Goal: Navigation & Orientation: Find specific page/section

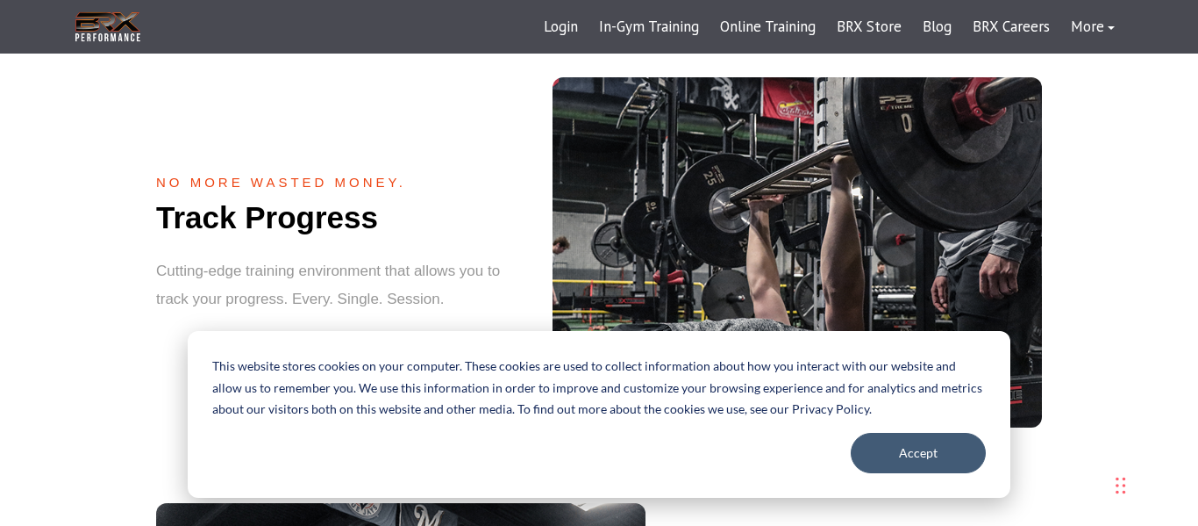
scroll to position [1871, 0]
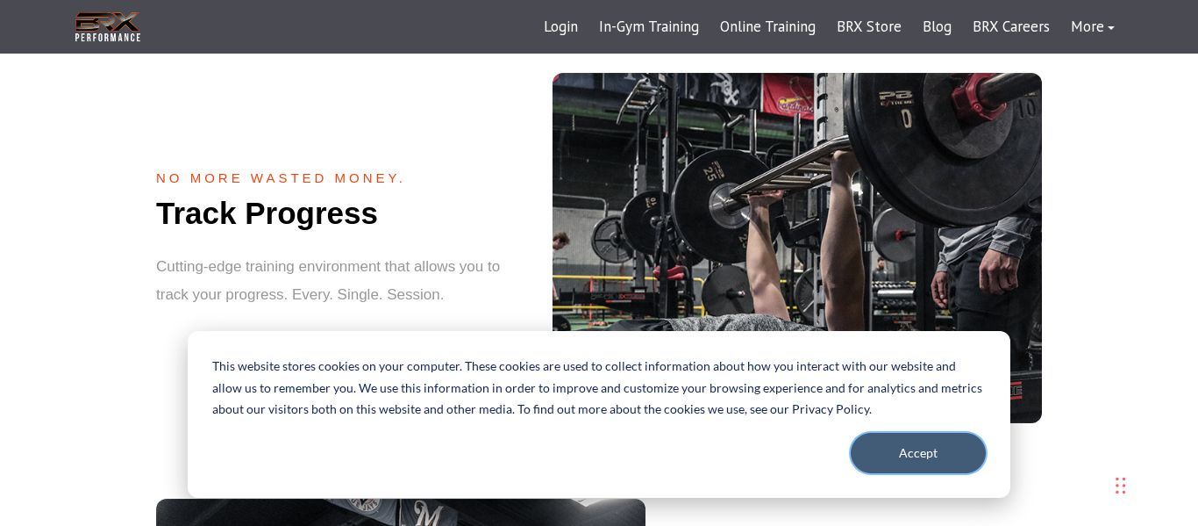
click at [911, 447] on button "Accept" at bounding box center [918, 453] width 135 height 40
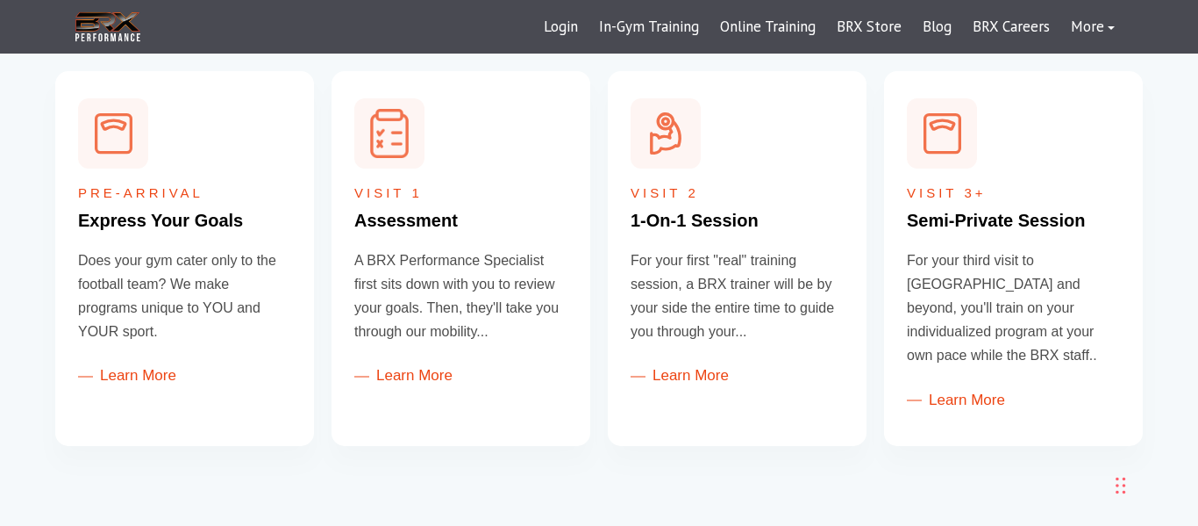
scroll to position [0, 0]
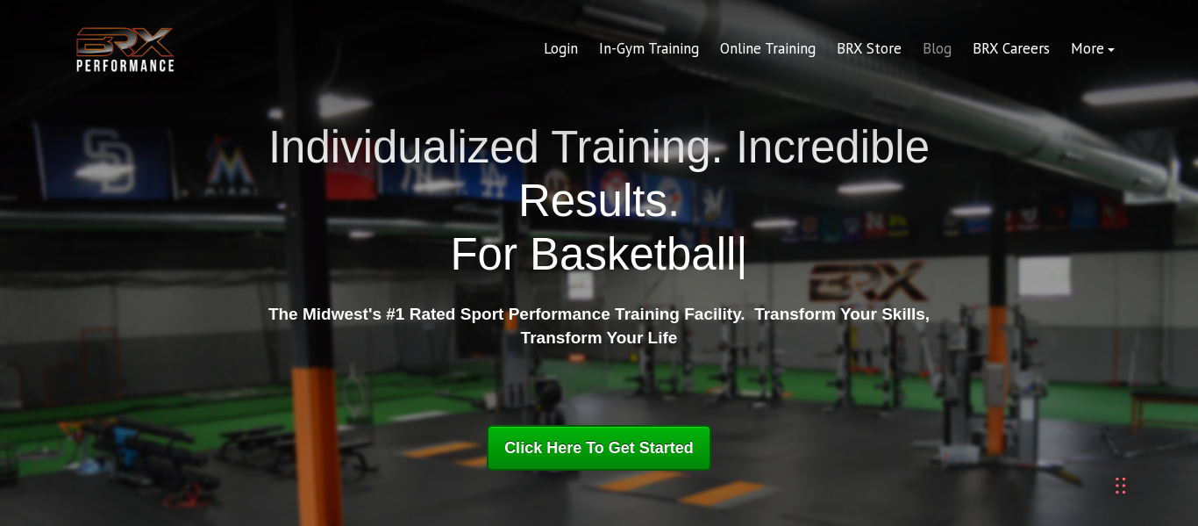
click at [939, 55] on link "Blog" at bounding box center [937, 49] width 50 height 42
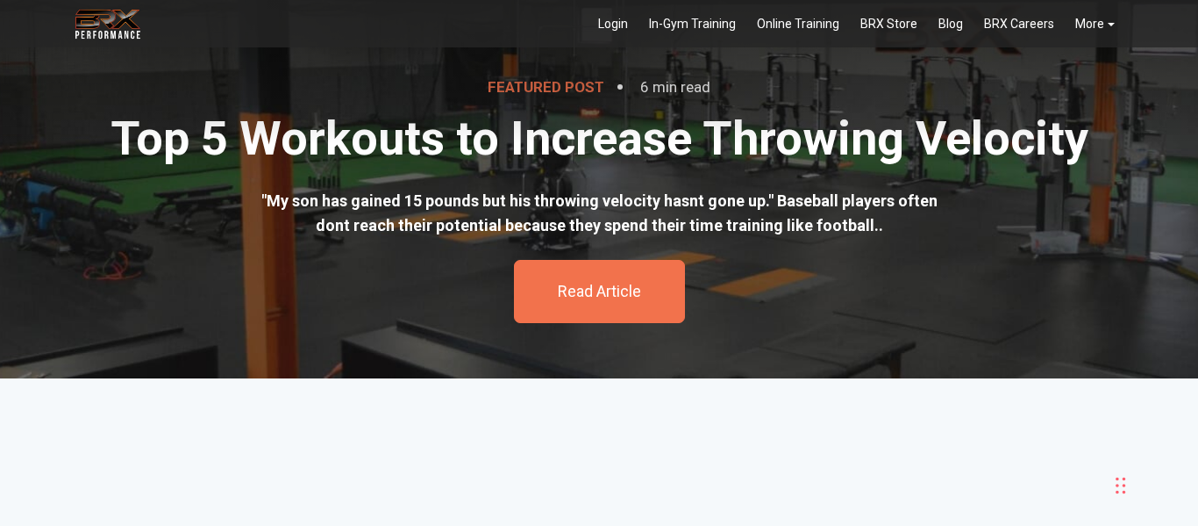
scroll to position [64, 0]
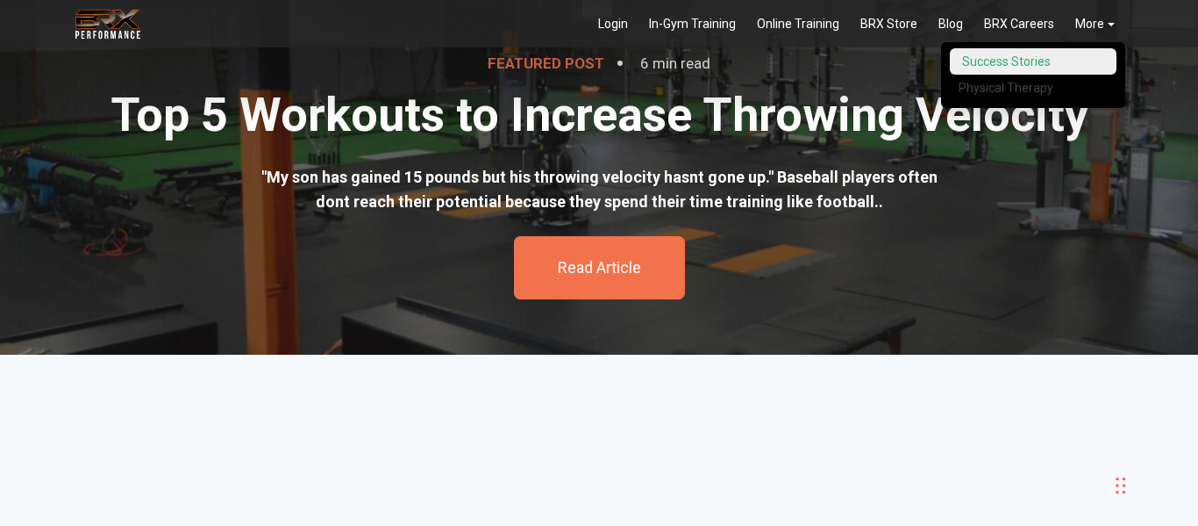
click at [1097, 60] on link "Success Stories" at bounding box center [1033, 61] width 167 height 27
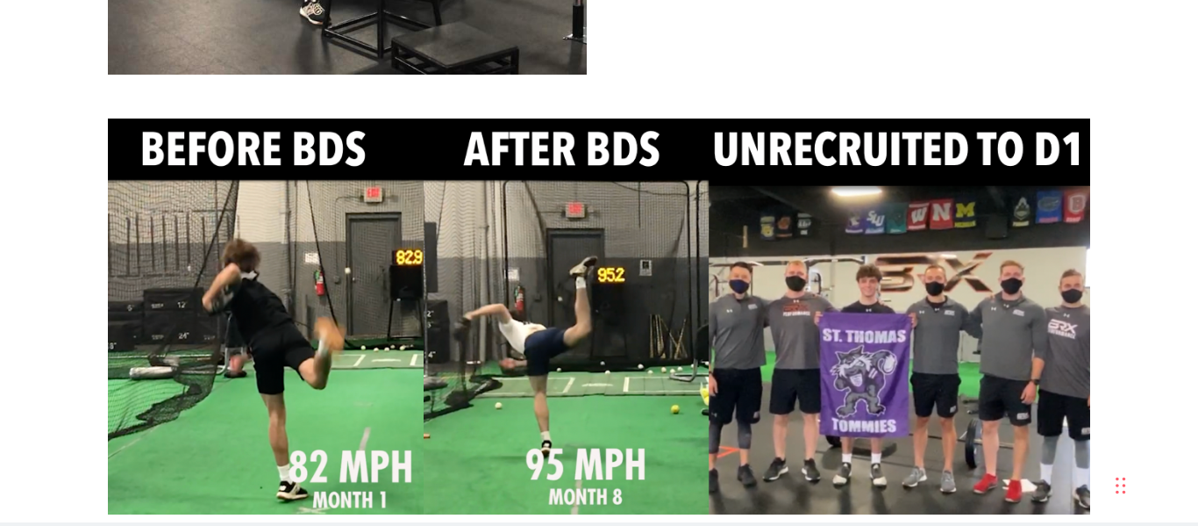
scroll to position [4419, 0]
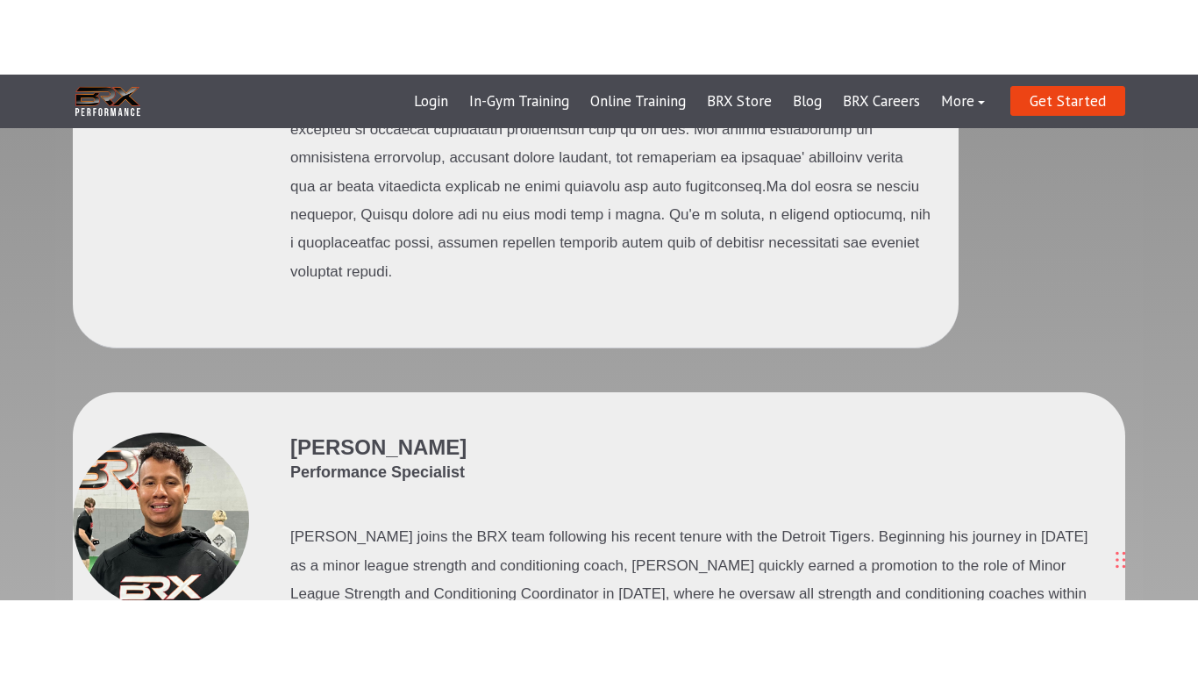
scroll to position [3752, 0]
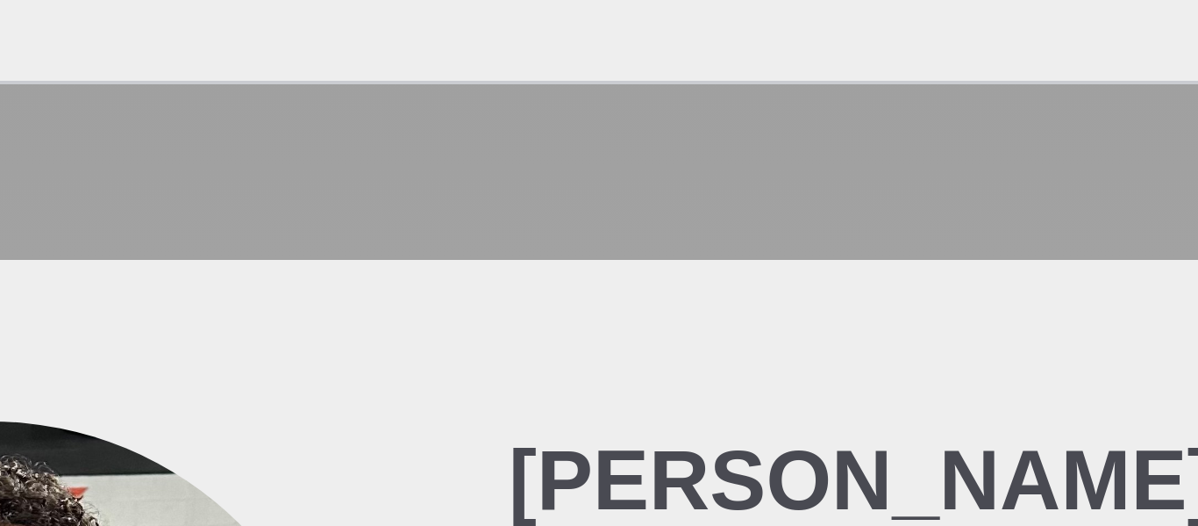
click at [218, 353] on div at bounding box center [161, 441] width 176 height 176
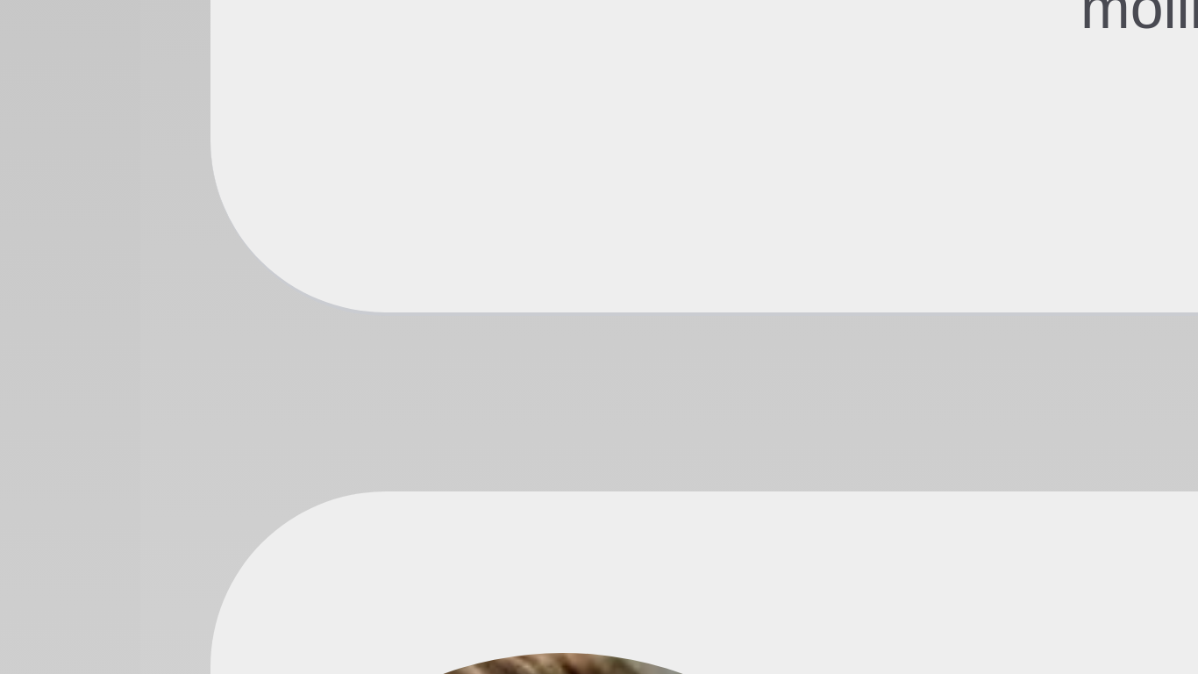
scroll to position [4450, 0]
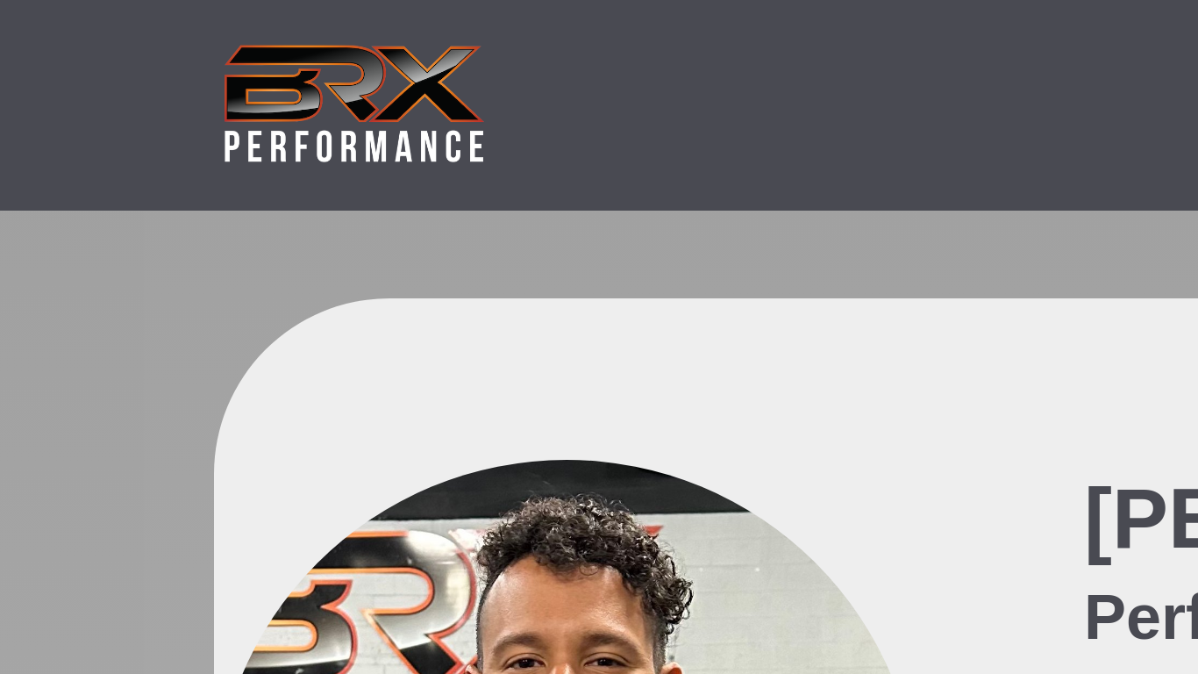
click at [111, 116] on div at bounding box center [161, 204] width 176 height 176
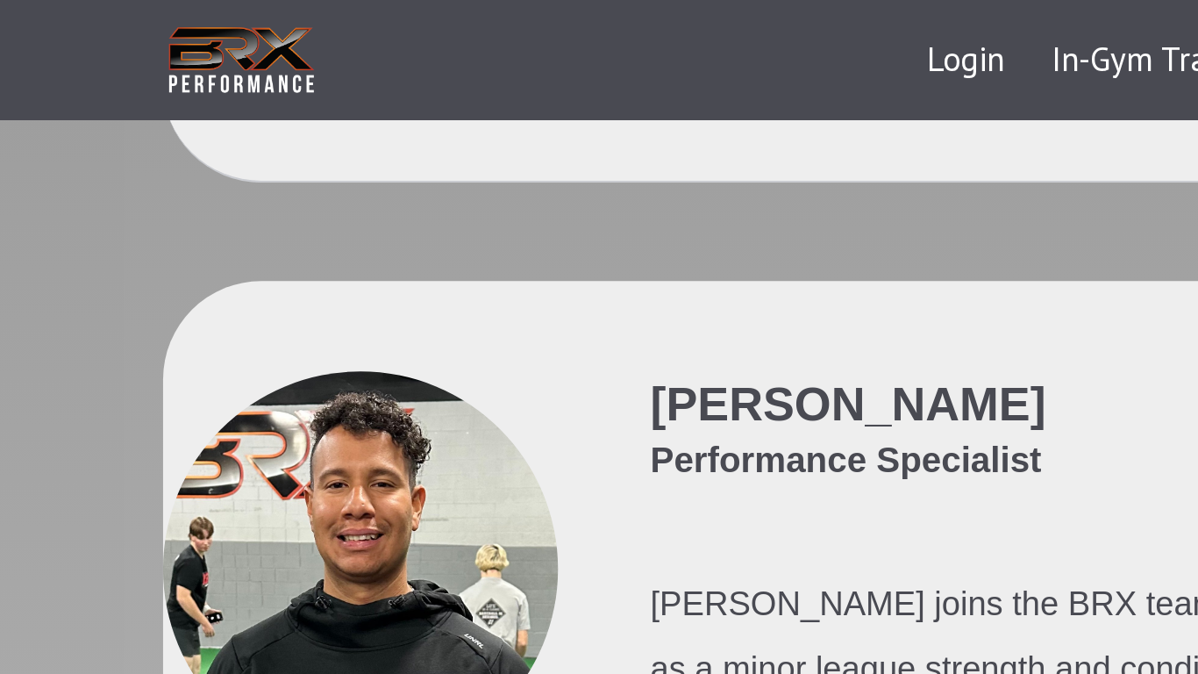
scroll to position [3930, 0]
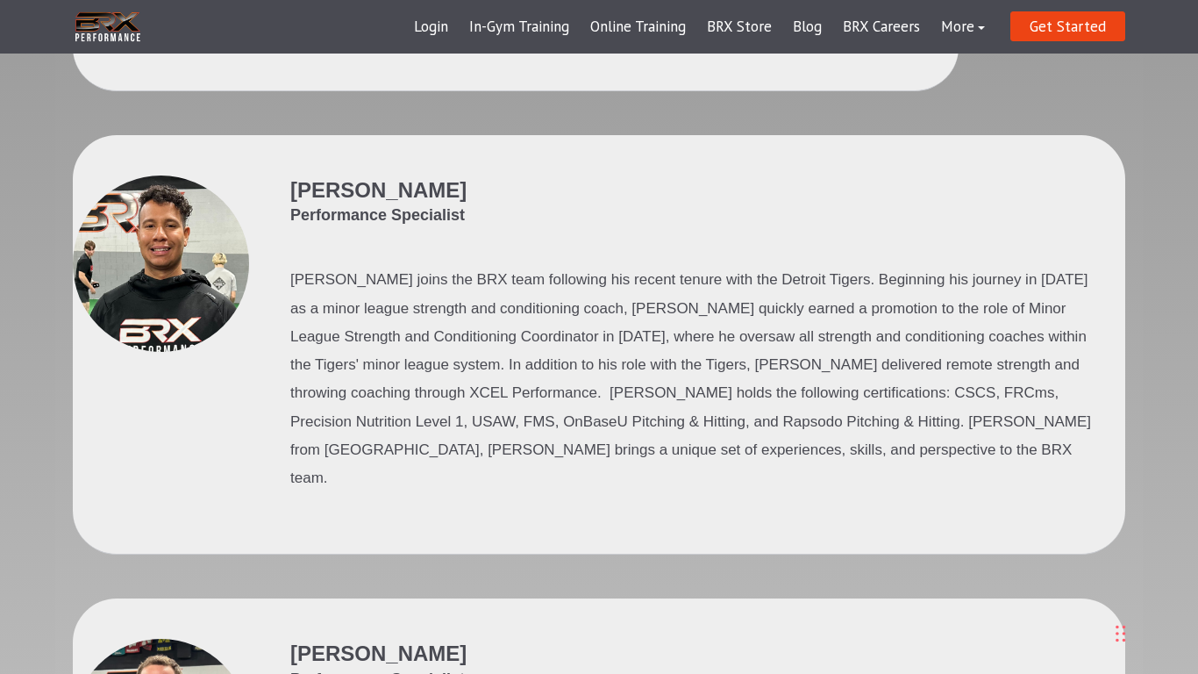
click at [367, 451] on div "[PERSON_NAME] Performance Specialist [PERSON_NAME] joins the BRX team following…" at bounding box center [599, 367] width 1053 height 464
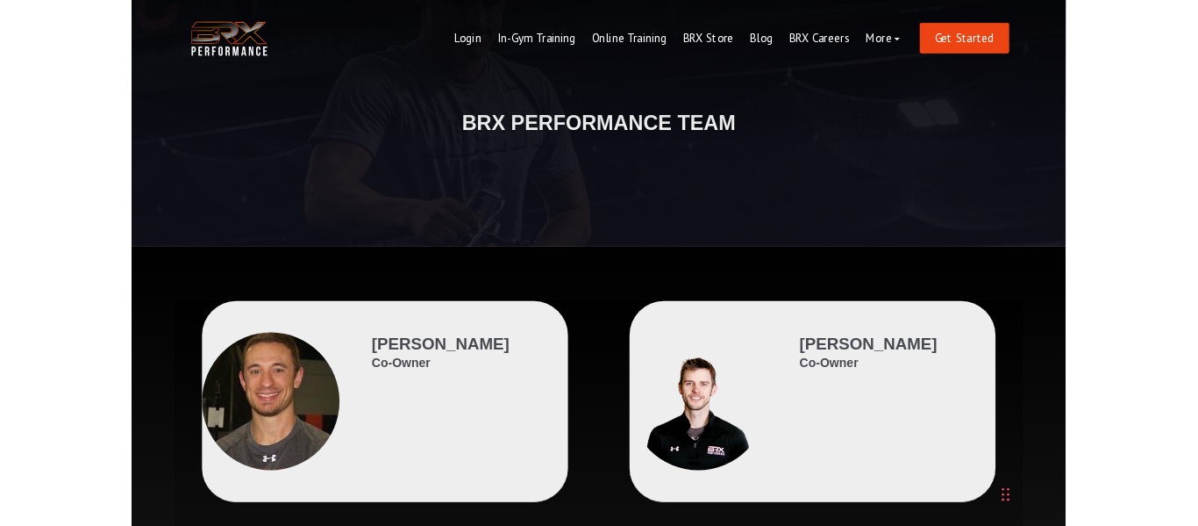
scroll to position [0, 0]
